Goal: Task Accomplishment & Management: Use online tool/utility

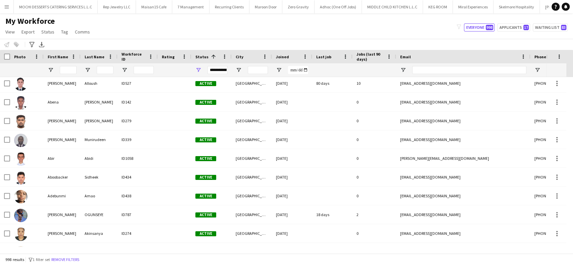
scroll to position [492, 0]
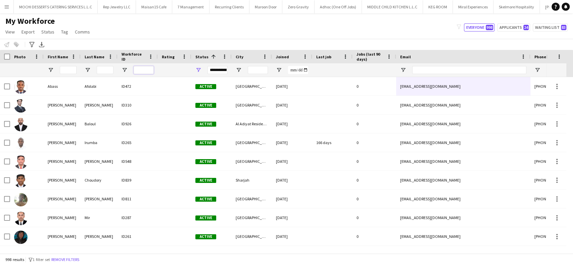
click at [142, 68] on input "Workforce ID Filter Input" at bounding box center [144, 70] width 20 height 8
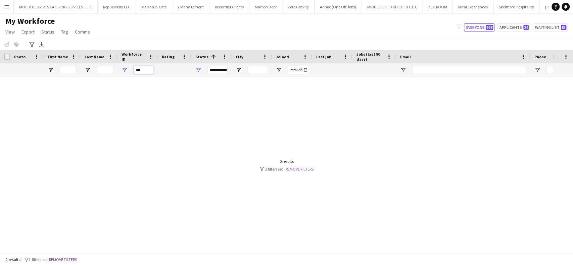
drag, startPoint x: 144, startPoint y: 70, endPoint x: 103, endPoint y: 70, distance: 40.9
click at [104, 69] on div "**********" at bounding box center [364, 69] width 728 height 13
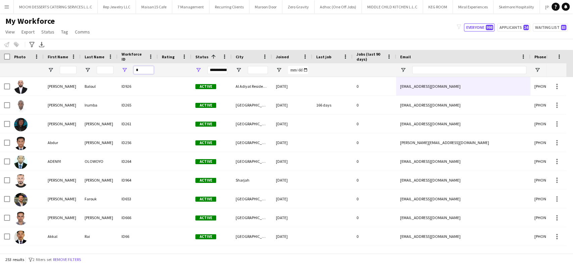
drag, startPoint x: 140, startPoint y: 70, endPoint x: 109, endPoint y: 73, distance: 31.0
click at [109, 73] on div "**********" at bounding box center [364, 69] width 728 height 13
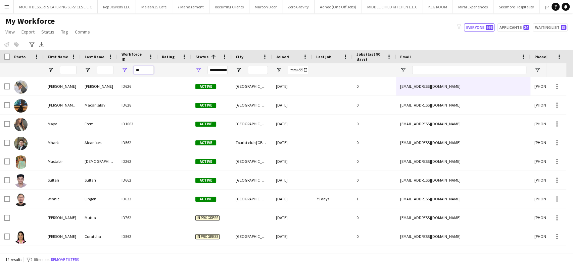
drag, startPoint x: 142, startPoint y: 72, endPoint x: 96, endPoint y: 70, distance: 46.7
click at [97, 70] on div "**********" at bounding box center [364, 69] width 728 height 13
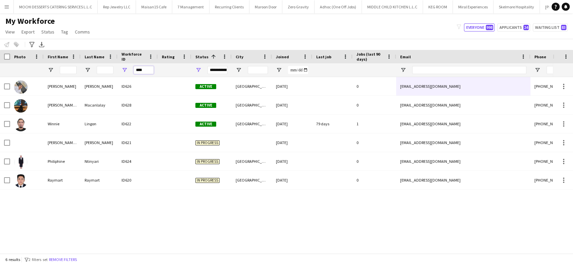
click at [146, 71] on input "****" at bounding box center [144, 70] width 20 height 8
type input "****"
click at [83, 64] on div "**********" at bounding box center [364, 69] width 728 height 13
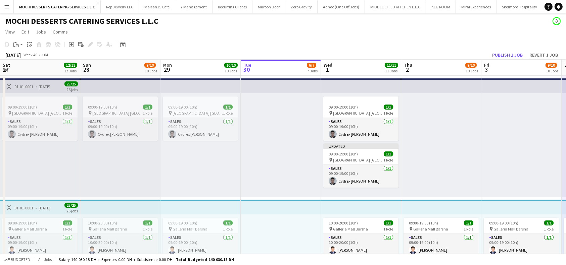
scroll to position [0, 160]
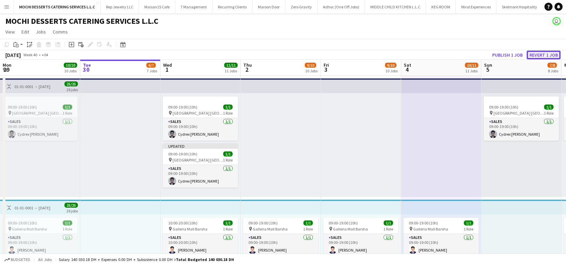
click at [548, 52] on button "Revert 1 job" at bounding box center [544, 55] width 34 height 9
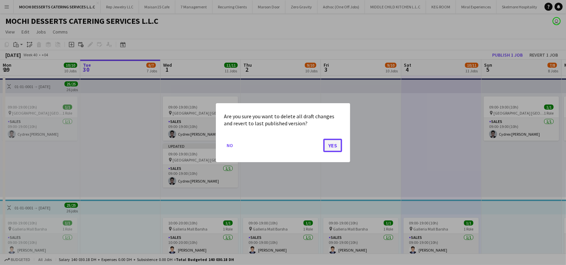
click at [334, 149] on button "Yes" at bounding box center [332, 145] width 19 height 13
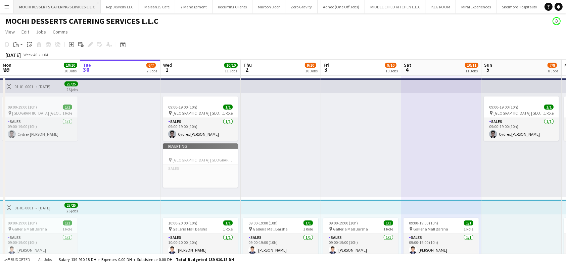
click at [333, 141] on div at bounding box center [361, 145] width 80 height 104
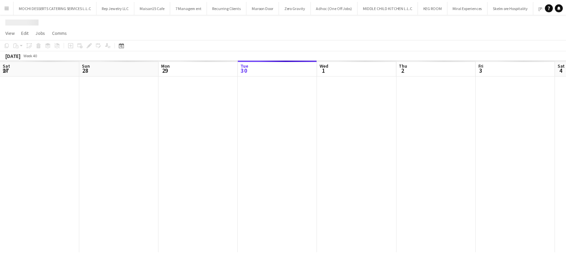
scroll to position [0, 160]
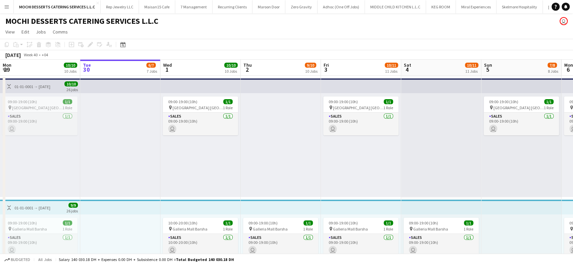
click at [344, 215] on div "09:00-19:00 (10h) 1/1 pin Galleria Mall Barsha 1 Role Sales 1/1 09:00-19:00 (10…" at bounding box center [361, 267] width 80 height 104
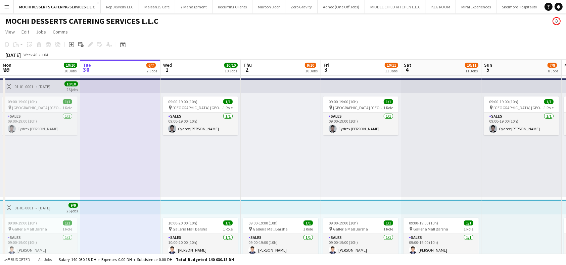
click at [194, 100] on span "09:00-19:00 (10h)" at bounding box center [182, 101] width 29 height 5
click at [29, 97] on app-job-card "09:00-19:00 (10h) 1/1 pin Yas Mall Abu Dhabi 1 Role Sales 1/1 09:00-19:00 (10h)…" at bounding box center [39, 116] width 75 height 39
click at [43, 85] on div "01-01-0001 → [DATE]" at bounding box center [32, 86] width 36 height 5
click at [45, 103] on div "09:00-19:00 (10h) 1/1" at bounding box center [39, 101] width 75 height 5
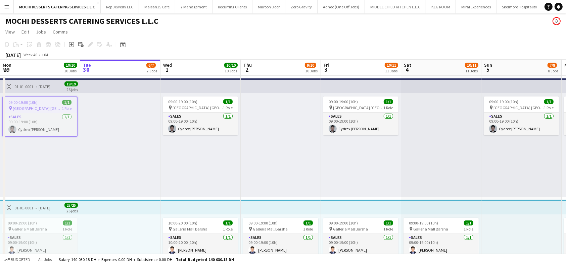
click at [190, 101] on span "09:00-19:00 (10h)" at bounding box center [182, 101] width 29 height 5
click at [357, 108] on span "[GEOGRAPHIC_DATA] [GEOGRAPHIC_DATA]" at bounding box center [358, 107] width 50 height 5
click at [54, 101] on div "09:00-19:00 (10h) 1/1" at bounding box center [40, 102] width 74 height 5
click at [45, 41] on div "Copy Paste Paste Ctrl+V Paste with crew Ctrl+Shift+V Paste linked Job Delete Gr…" at bounding box center [32, 45] width 59 height 8
click at [40, 50] on div "September 2025 Week 40 • +04" at bounding box center [26, 54] width 53 height 9
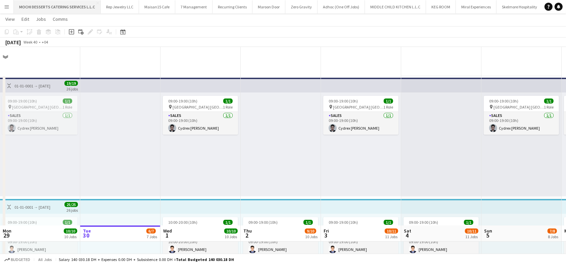
click at [46, 214] on div "09:00-19:00 (10h) 1/1 pin Galleria Mall Barsha 1 Role Sales 1/1 09:00-19:00 (10…" at bounding box center [40, 266] width 80 height 104
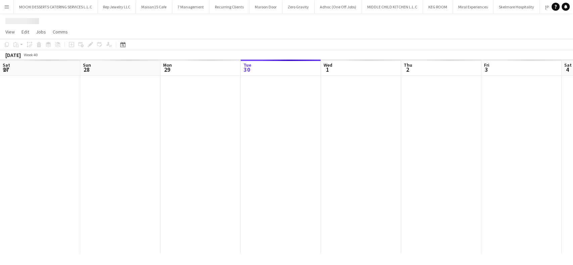
scroll to position [0, 160]
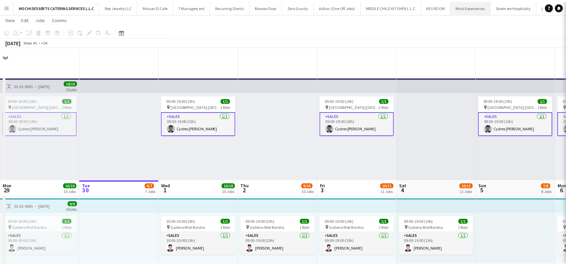
scroll to position [134, 0]
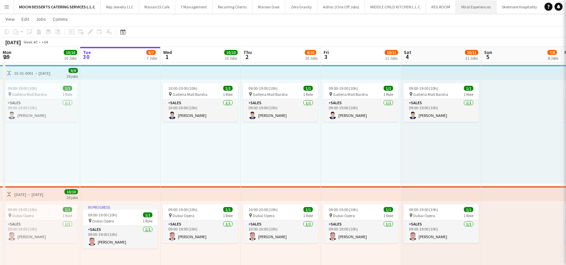
click at [566, 12] on div "Close pop-in" at bounding box center [575, 7] width 19 height 15
click at [571, 4] on app-icon "Close pop-in" at bounding box center [575, 8] width 8 height 8
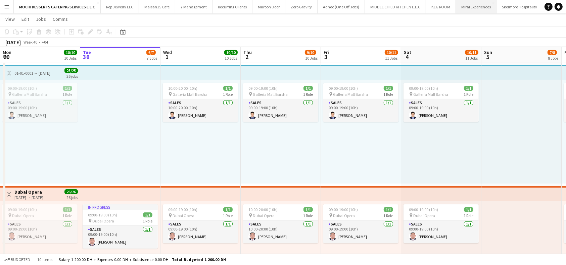
click at [464, 8] on button "Miral Experiences Close" at bounding box center [476, 6] width 41 height 13
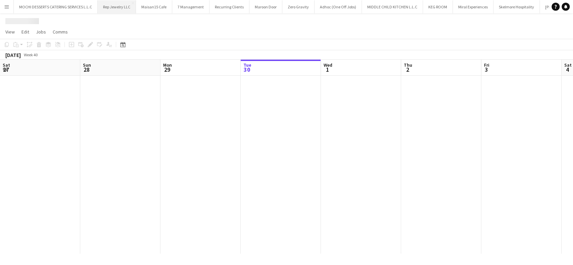
scroll to position [0, 160]
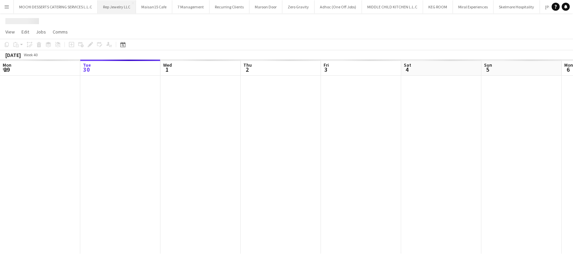
click at [118, 7] on button "Rep Jewelry LLC Close" at bounding box center [117, 6] width 38 height 13
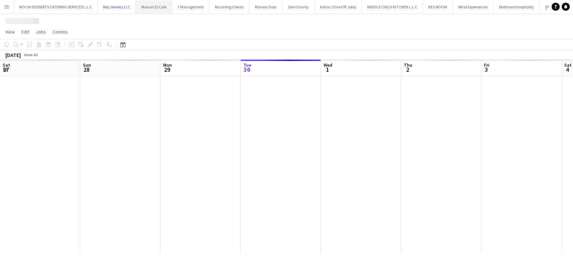
scroll to position [0, 160]
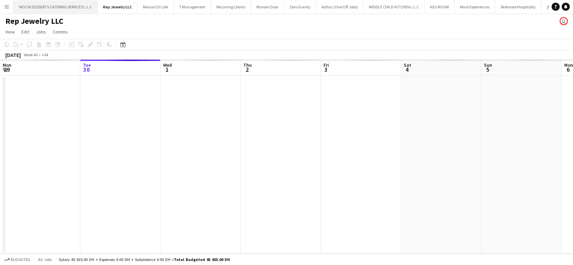
click at [54, 7] on button "MOCHI DESSERTS CATERING SERVICES L.L.C Close" at bounding box center [56, 6] width 84 height 13
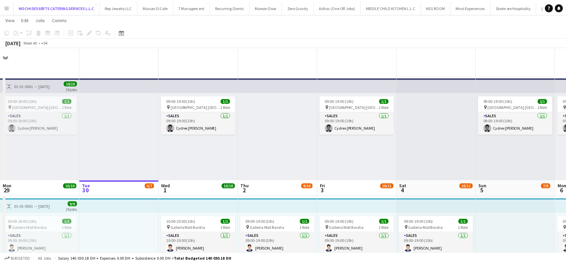
scroll to position [89, 0]
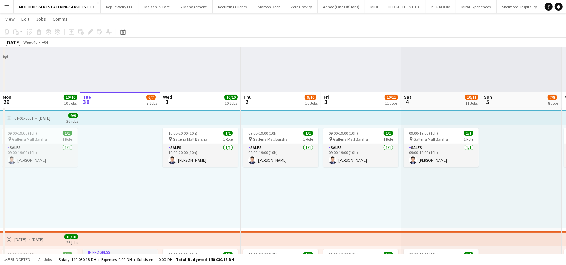
click at [253, 263] on div "Budgeted All jobs Salary 140 030.18 DH + Expenses 0.00 DH + Subsistence 0.00 DH…" at bounding box center [283, 259] width 566 height 11
